Goal: Transaction & Acquisition: Obtain resource

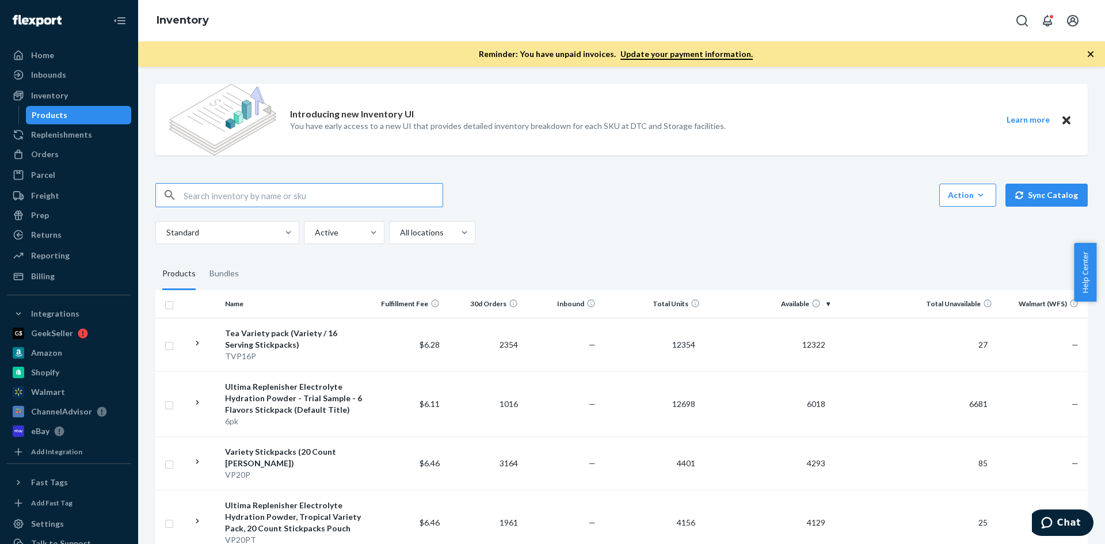
scroll to position [2302, 0]
click at [440, 274] on div "Ecom Fulfillment" at bounding box center [432, 283] width 82 height 23
click at [400, 238] on input "option Ecom Fulfillment focused, 2 of 4. 4 results available. Use Up and Down t…" at bounding box center [399, 233] width 1 height 12
click at [472, 233] on div at bounding box center [479, 233] width 21 height 12
click at [400, 233] on input "option Ecom Fulfillment, selected. 0 results available. Select is focused ,type…" at bounding box center [399, 233] width 1 height 12
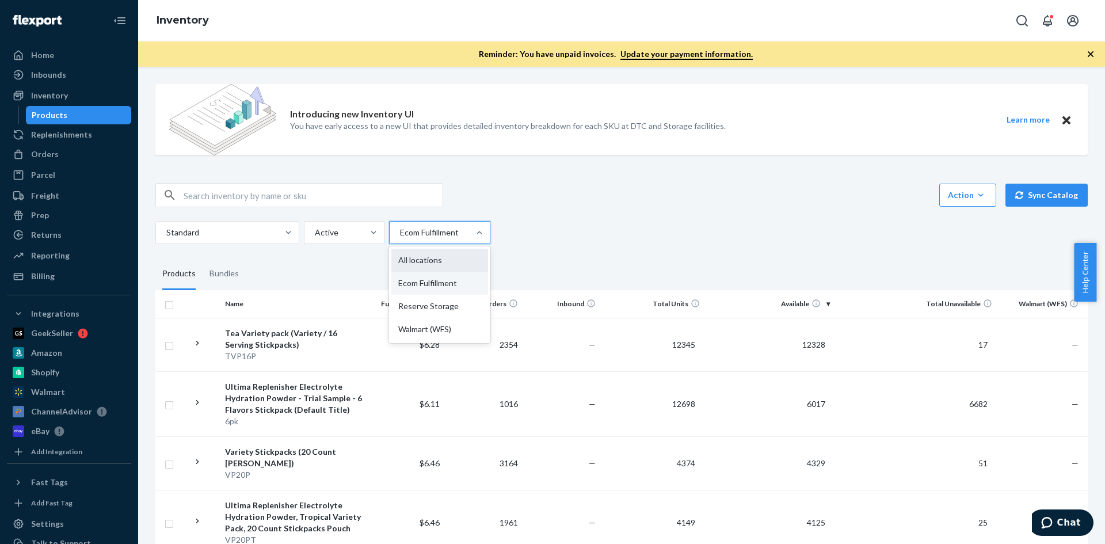
click at [465, 253] on div "All locations" at bounding box center [439, 260] width 97 height 23
click at [400, 238] on input "option Ecom Fulfillment, selected. option All locations focused, 1 of 4. 4 resu…" at bounding box center [399, 233] width 1 height 12
click at [348, 235] on div at bounding box center [343, 233] width 59 height 14
click at [315, 235] on input "option Active focused, 1 of 2. 2 results available. Use Up and Down to choose o…" at bounding box center [314, 233] width 1 height 12
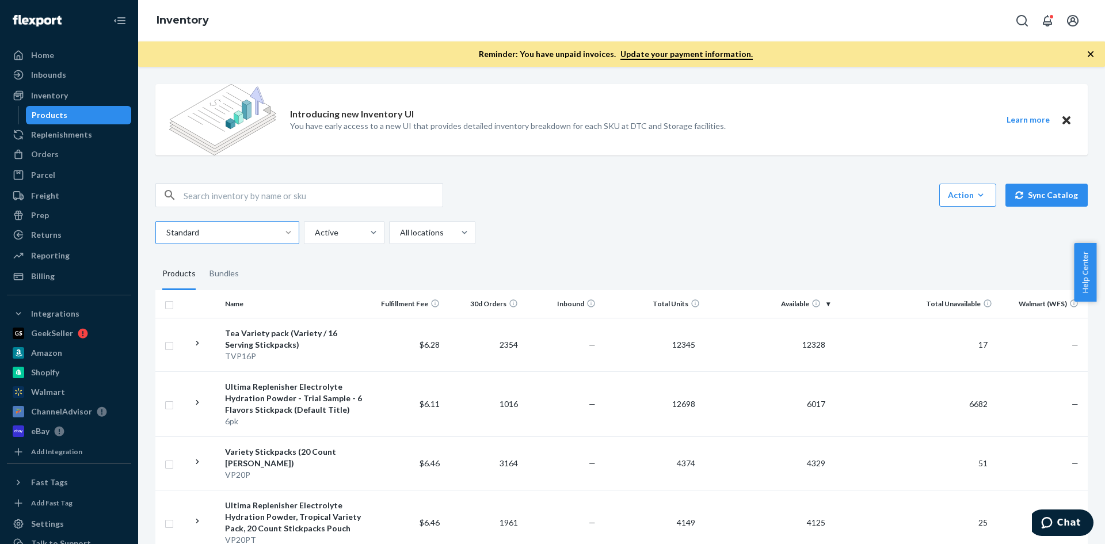
click at [550, 242] on div "Standard Active All locations" at bounding box center [617, 232] width 924 height 23
click at [1022, 118] on button "Learn more" at bounding box center [1028, 120] width 58 height 14
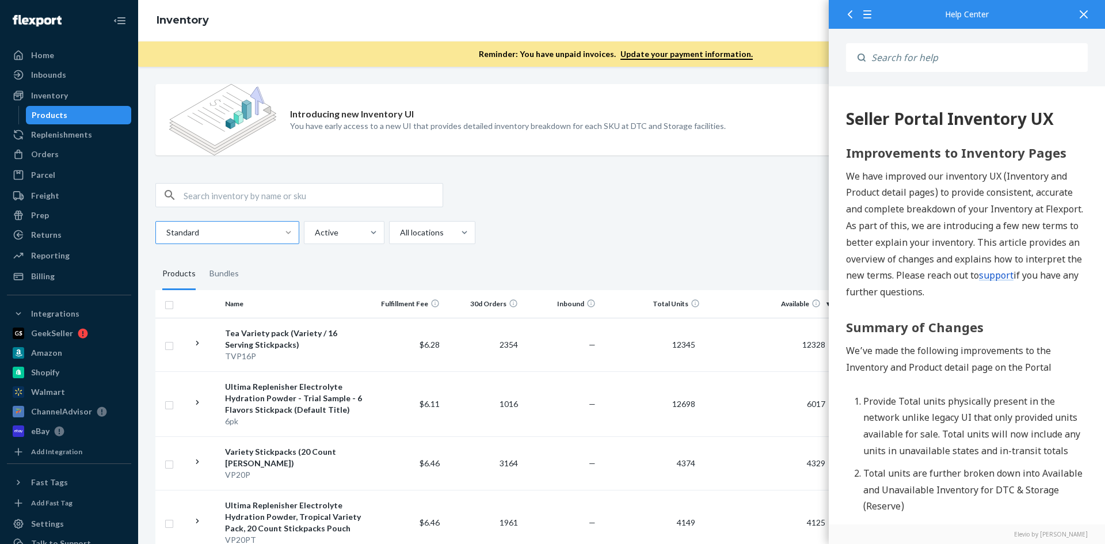
click at [628, 125] on p "You have early access to a new UI that provides detailed inventory breakdown fo…" at bounding box center [508, 126] width 436 height 12
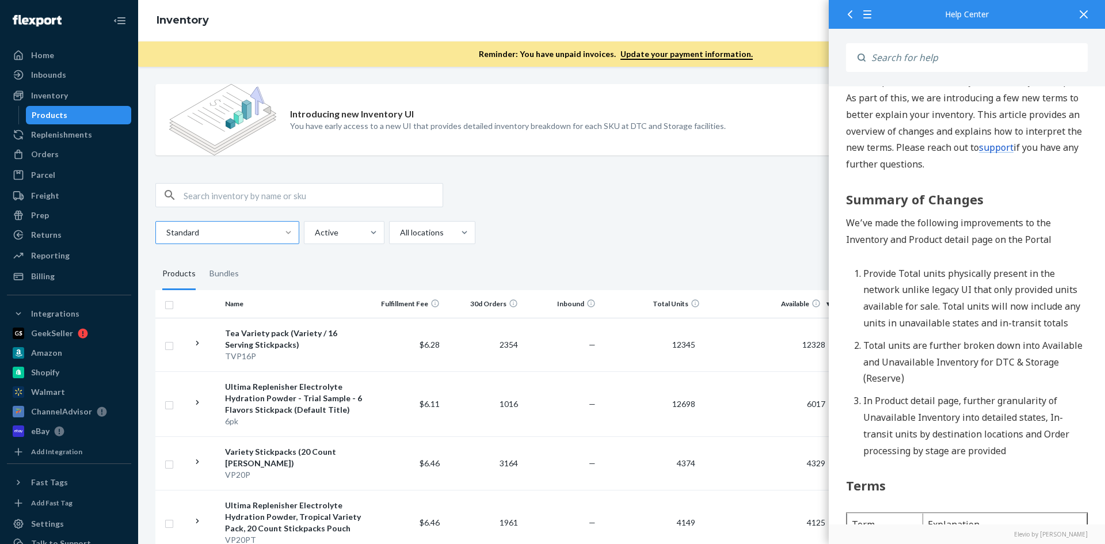
scroll to position [115, 0]
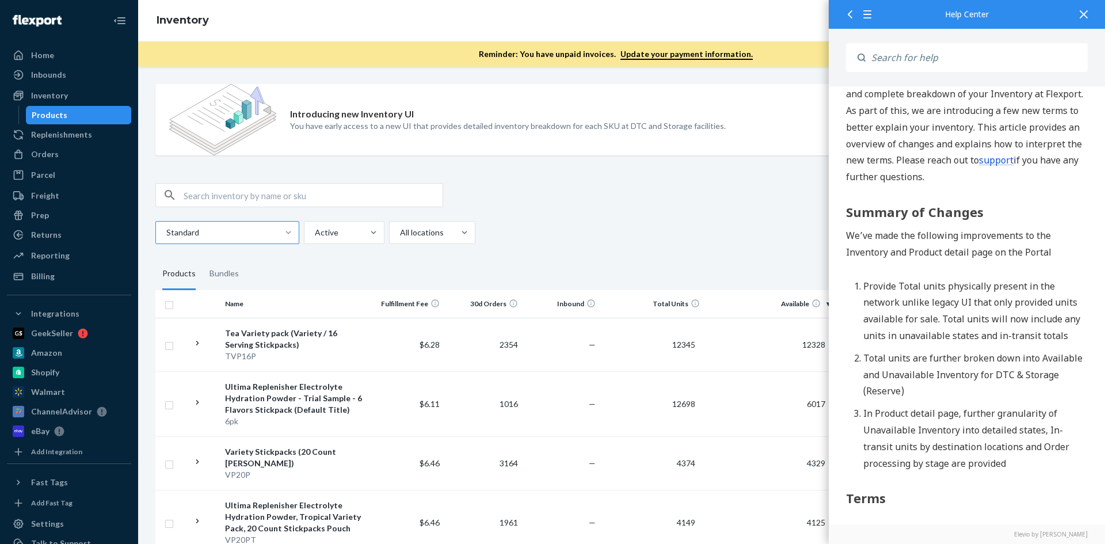
click at [1081, 13] on icon at bounding box center [1083, 14] width 8 height 8
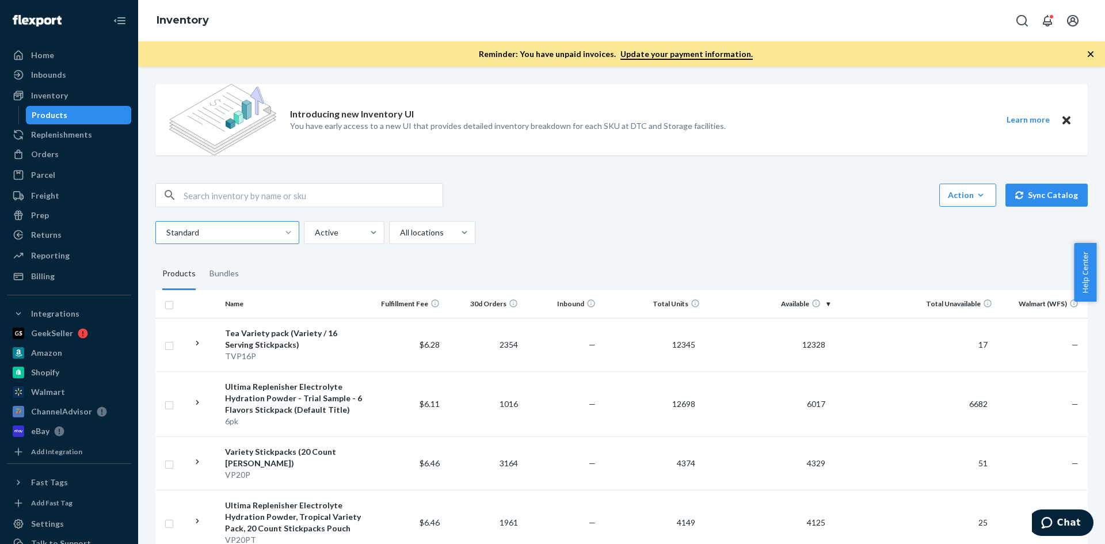
click at [1062, 122] on button "Close" at bounding box center [1066, 120] width 15 height 14
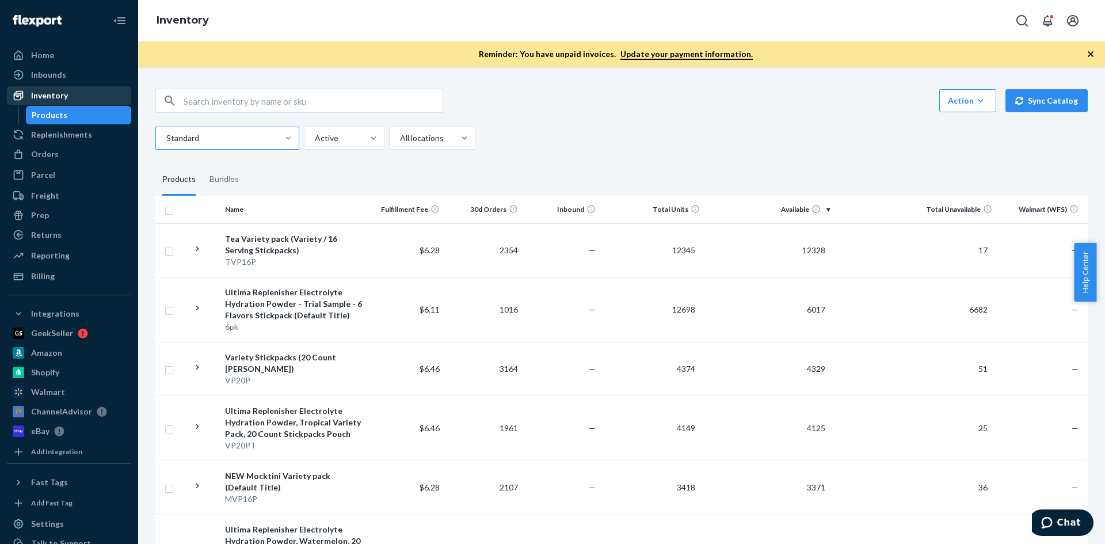
click at [51, 96] on div "Inventory" at bounding box center [49, 96] width 37 height 12
click at [47, 112] on div "Products" at bounding box center [50, 115] width 36 height 12
click at [62, 258] on div "Reporting" at bounding box center [50, 256] width 39 height 12
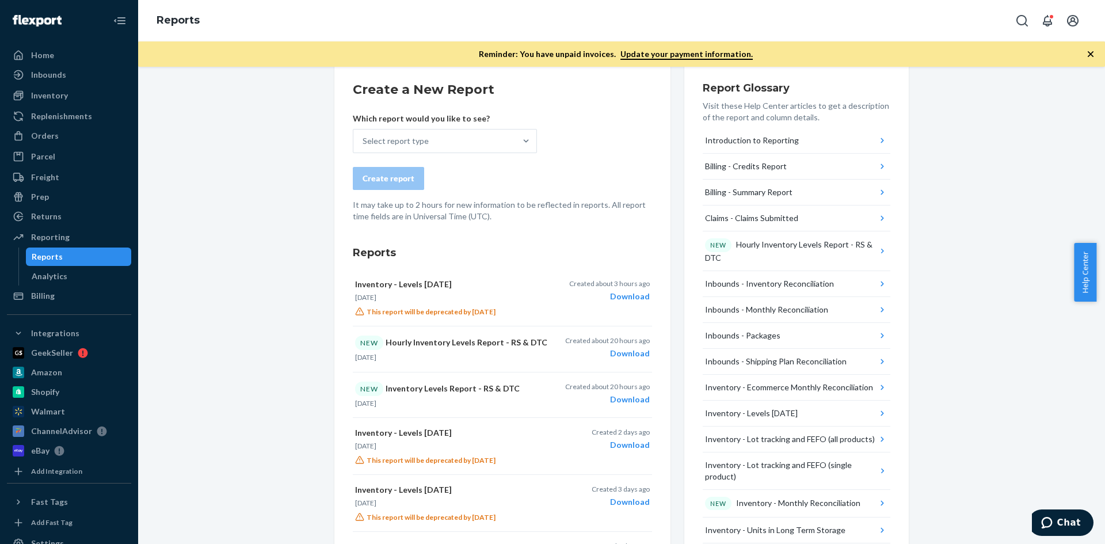
scroll to position [115, 0]
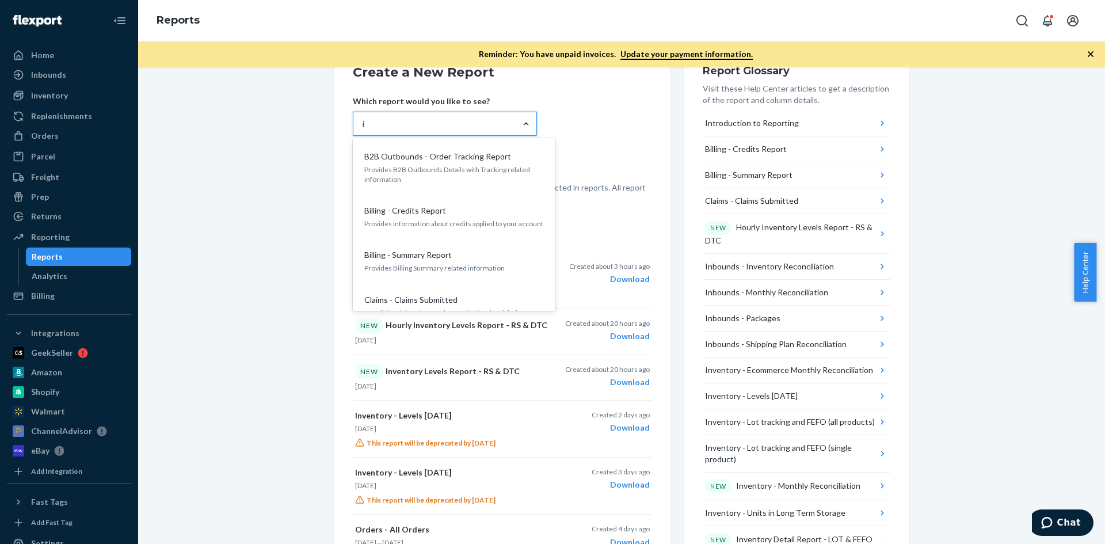
type input "in"
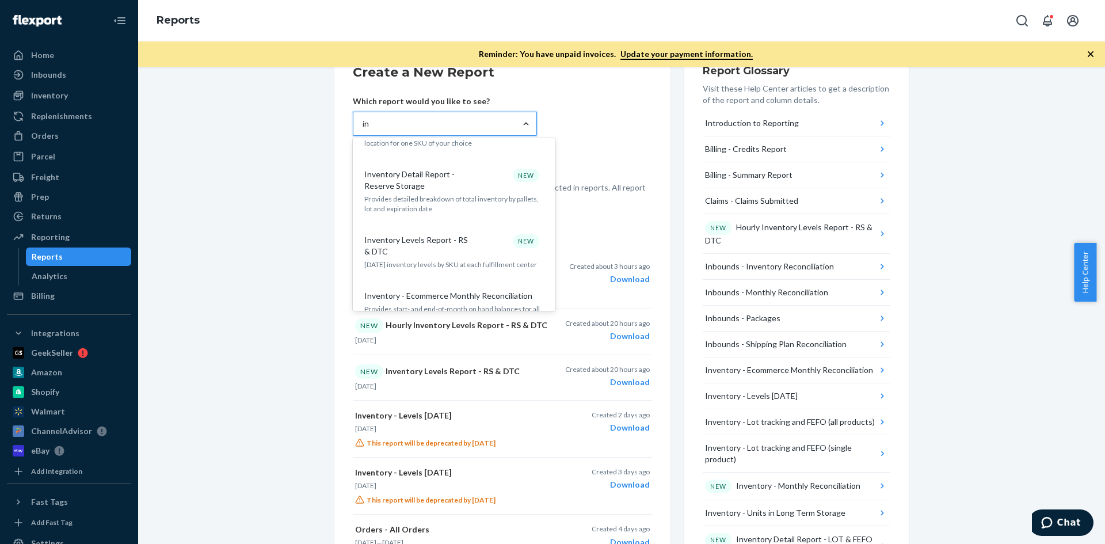
scroll to position [621, 0]
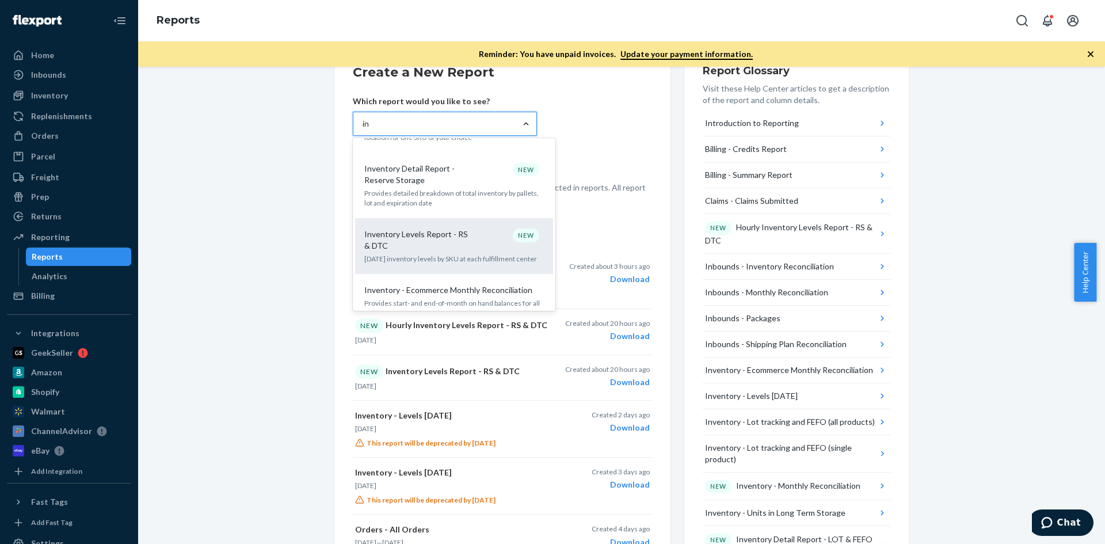
click at [426, 228] on p "Inventory Levels Report - RS & DTC" at bounding box center [419, 239] width 110 height 23
click at [370, 129] on input "in" at bounding box center [366, 124] width 7 height 12
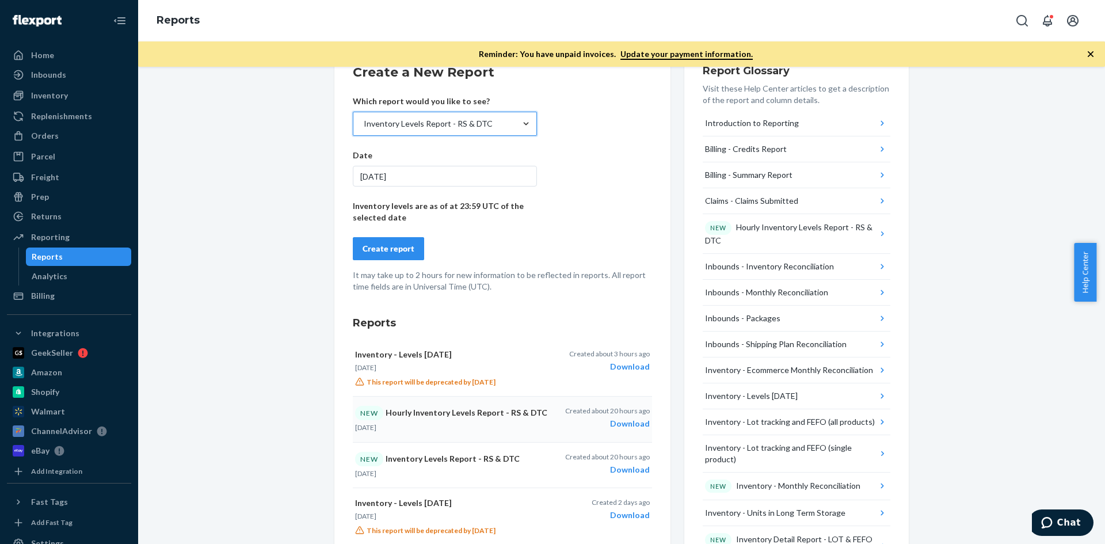
click at [455, 415] on p "NEW Hourly Inventory Levels Report - RS & DTC" at bounding box center [452, 413] width 194 height 14
click at [412, 120] on div "Inventory Levels Report - RS & DTC" at bounding box center [428, 124] width 129 height 12
click at [364, 120] on input "Inventory Levels Report - RS & DTC" at bounding box center [363, 124] width 1 height 12
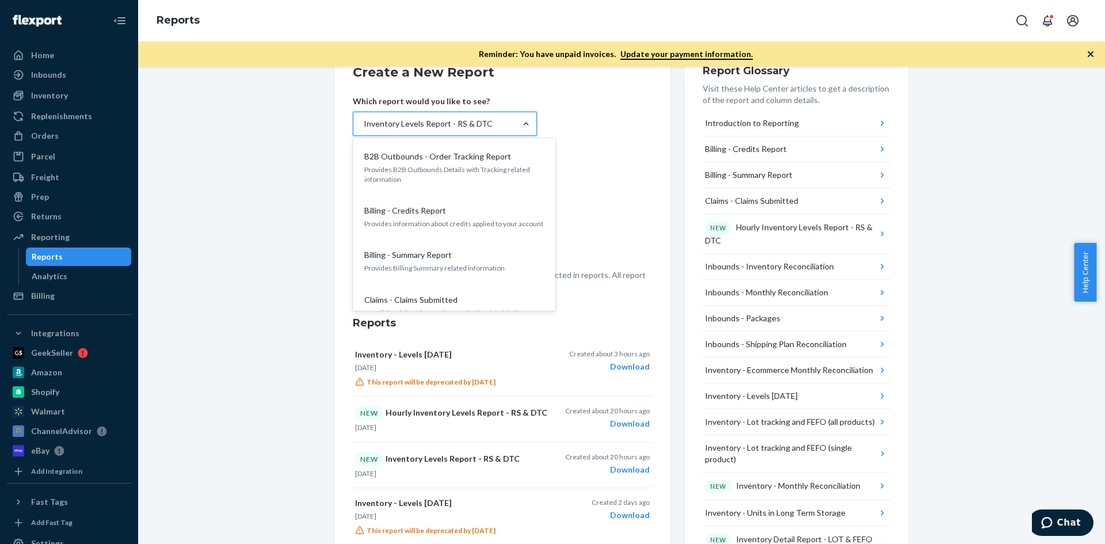
scroll to position [627, 0]
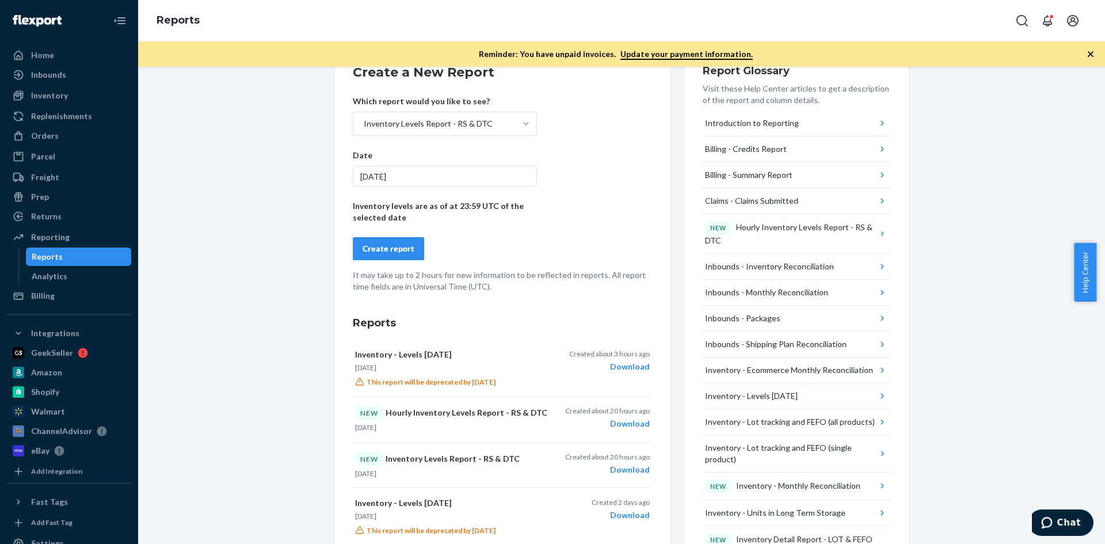
click at [597, 160] on form "Create a New Report Which report would you like to see? Inventory Levels Report…" at bounding box center [502, 177] width 299 height 229
click at [392, 247] on div "Create report" at bounding box center [389, 249] width 52 height 12
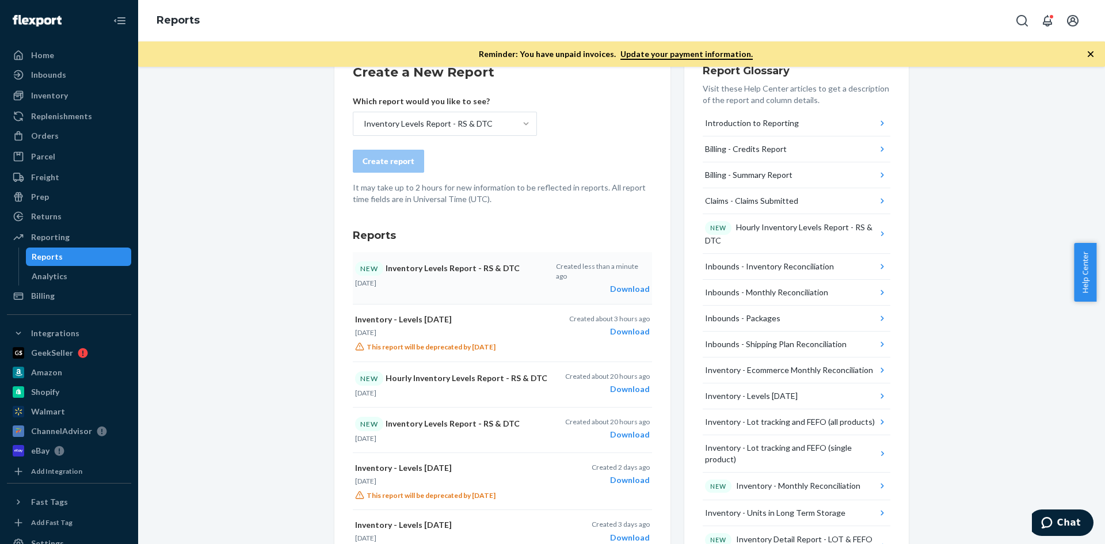
click at [627, 283] on div "Download" at bounding box center [603, 289] width 94 height 12
click at [46, 99] on div "Inventory" at bounding box center [49, 96] width 37 height 12
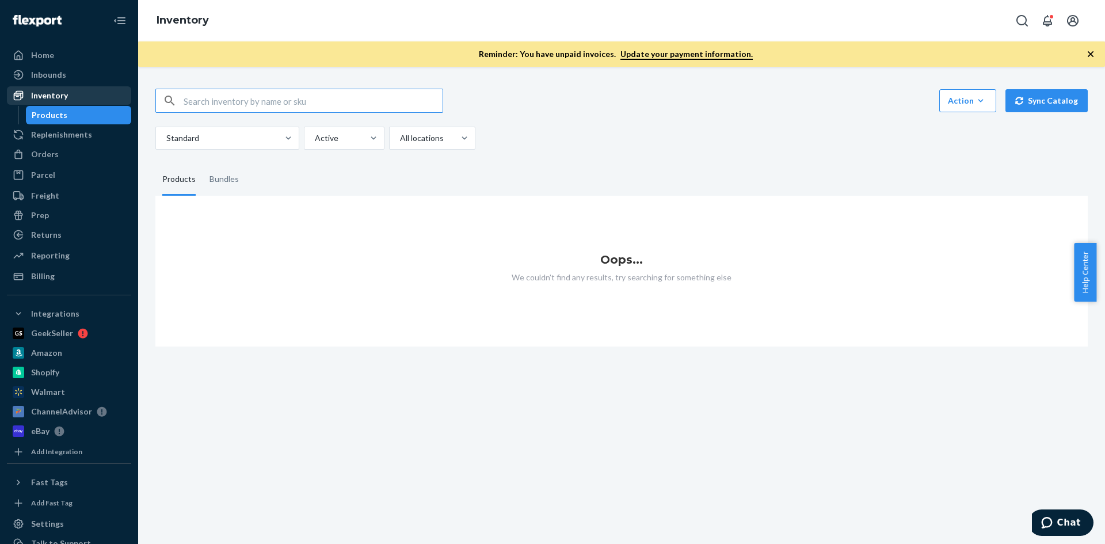
click at [68, 93] on div "Inventory" at bounding box center [69, 95] width 122 height 16
click at [68, 116] on div "Products" at bounding box center [79, 115] width 104 height 16
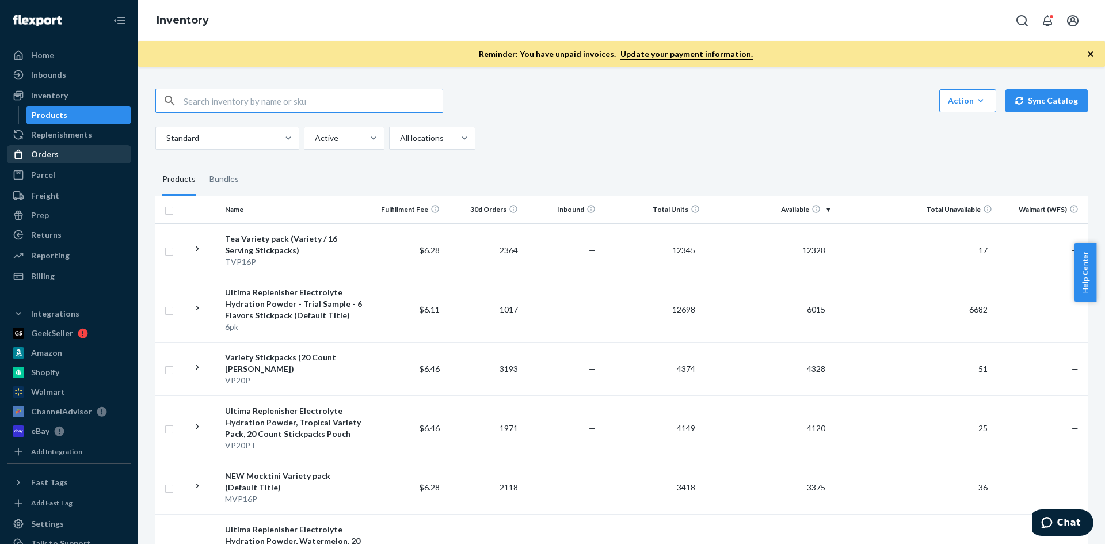
click at [43, 159] on div "Orders" at bounding box center [45, 154] width 28 height 12
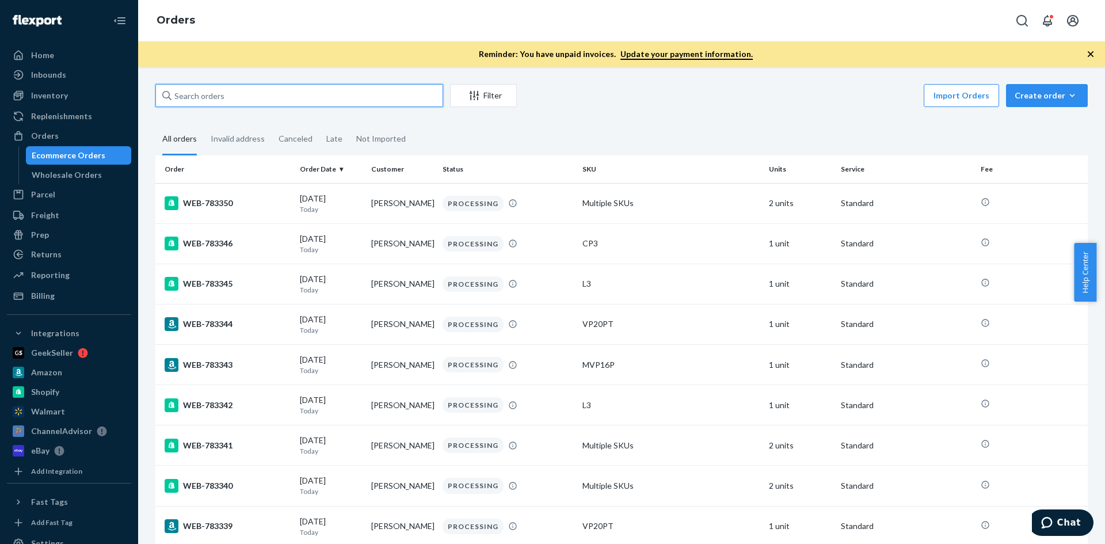
click at [284, 100] on input "text" at bounding box center [299, 95] width 288 height 23
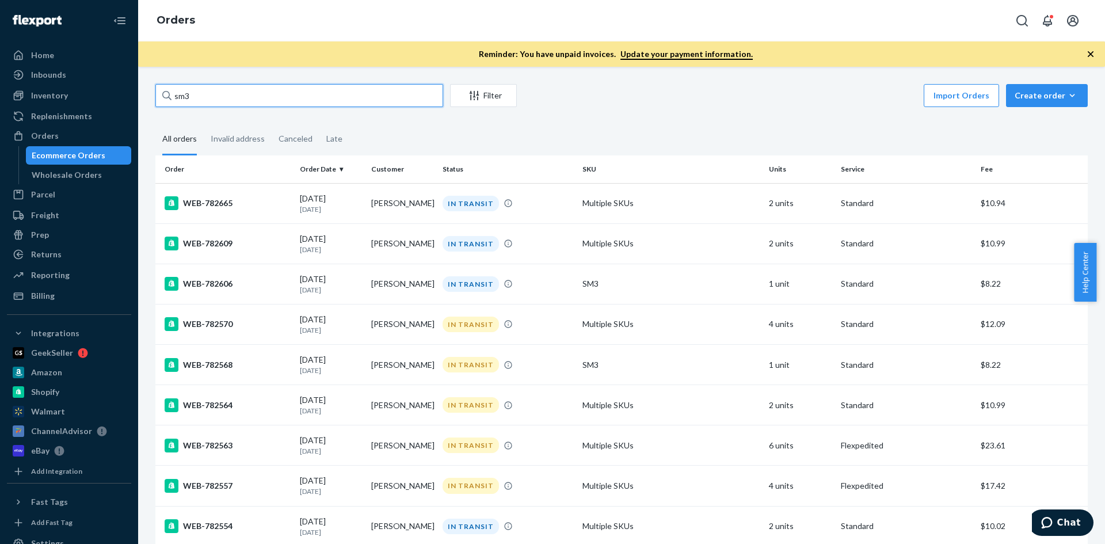
type input "sm3"
